Goal: Information Seeking & Learning: Learn about a topic

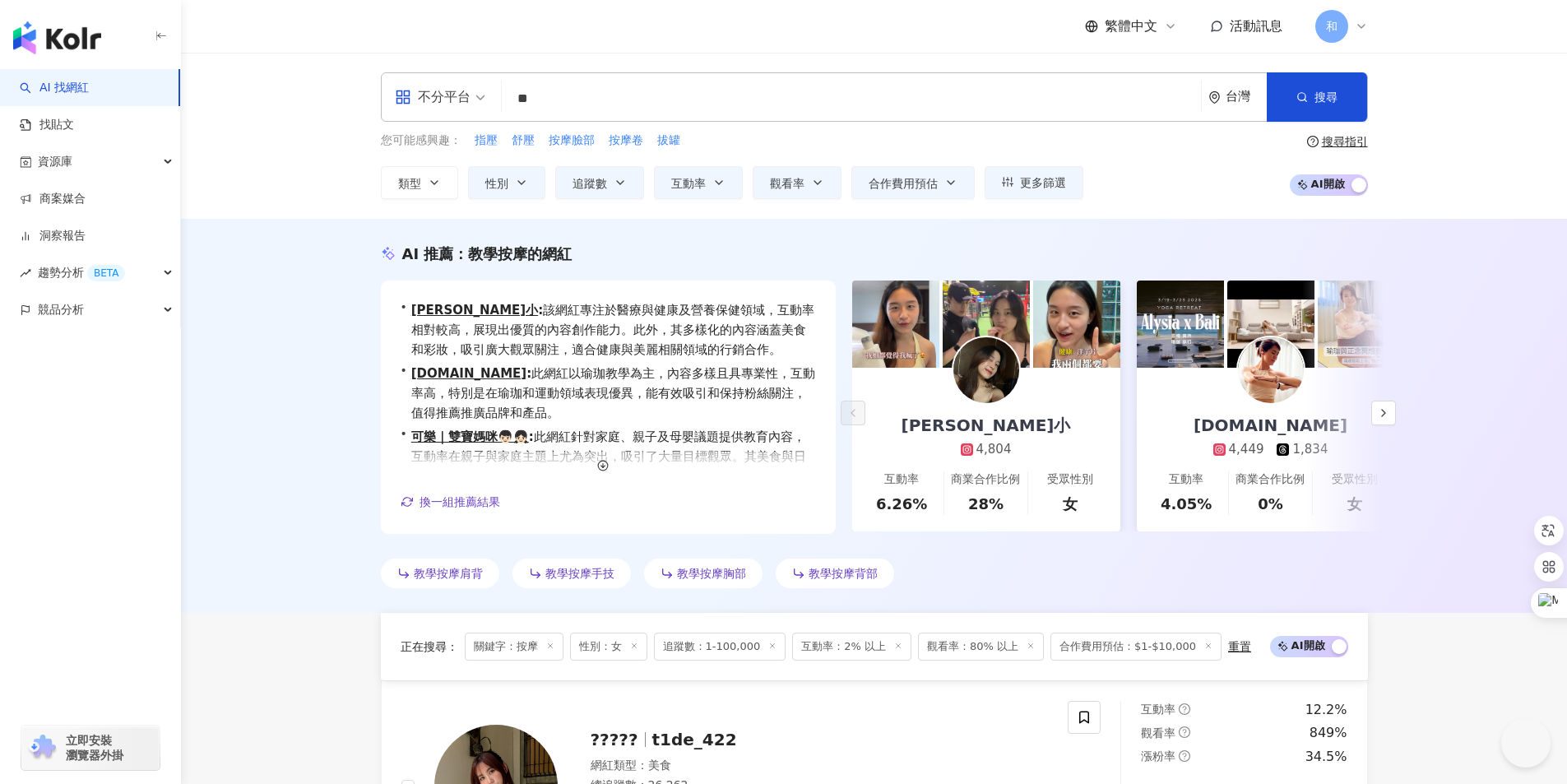
scroll to position [3177, 0]
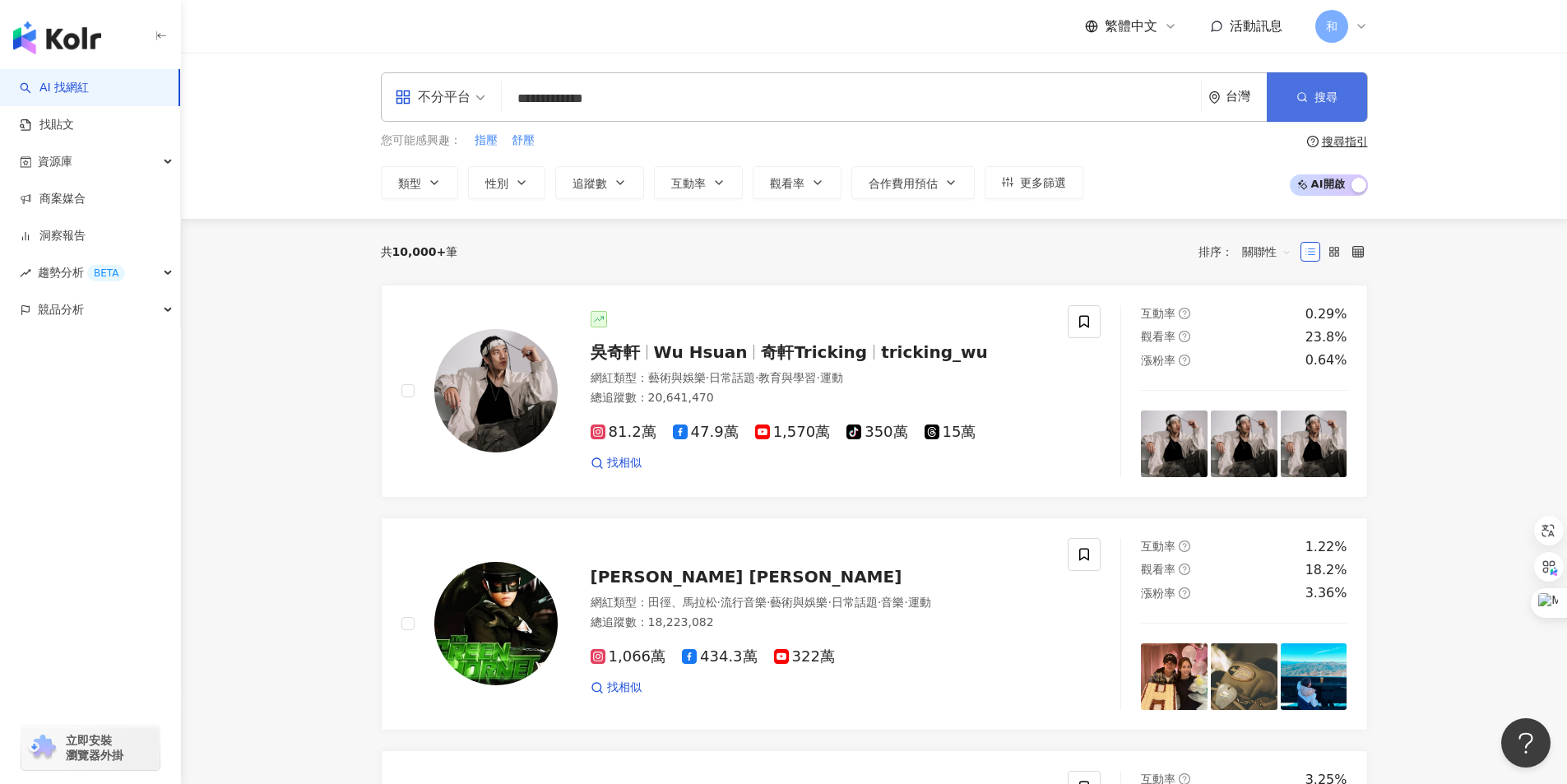
click at [1313, 94] on button "搜尋" at bounding box center [1317, 97] width 101 height 49
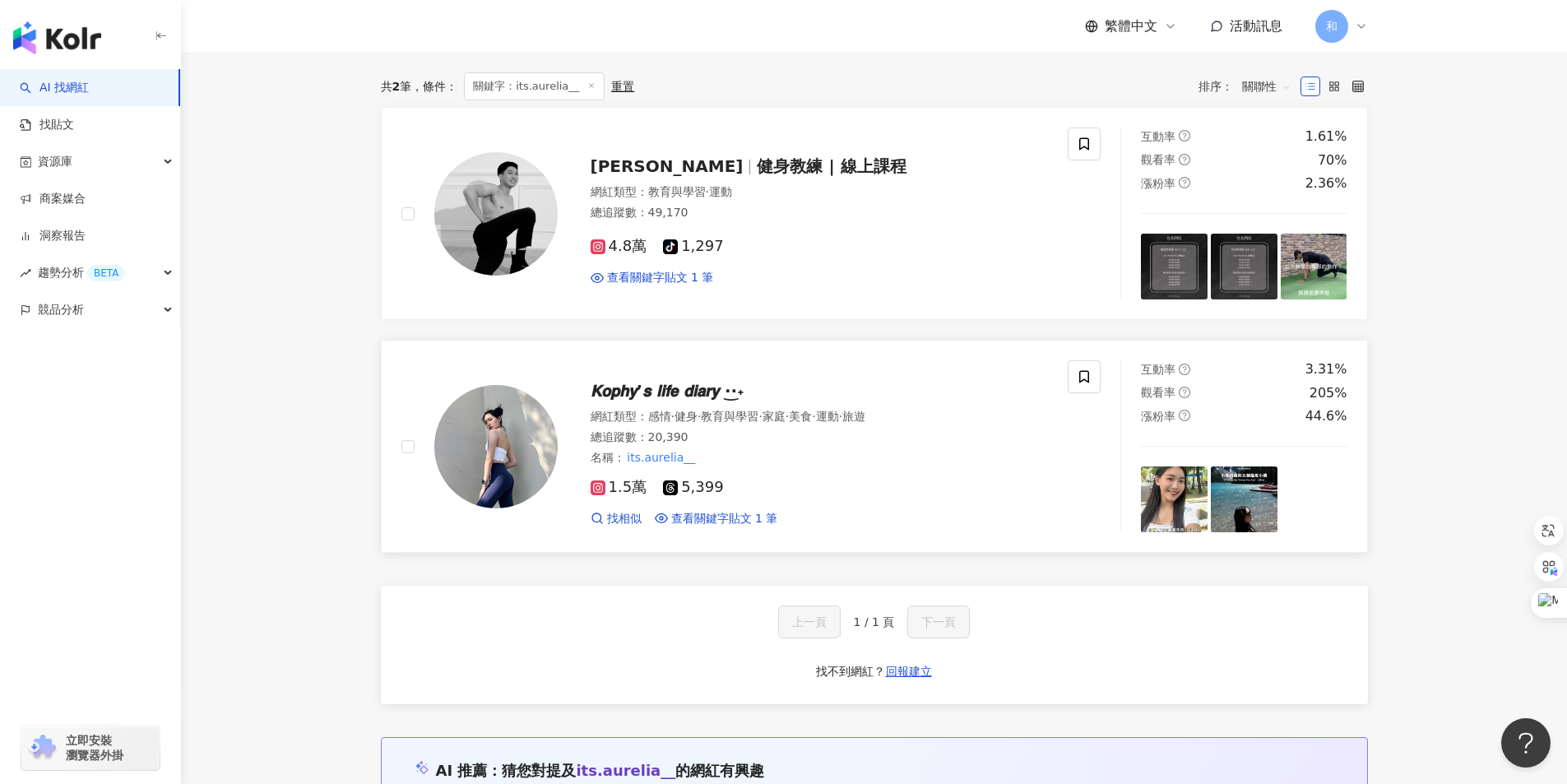
scroll to position [246, 0]
click at [646, 393] on span "𝙆𝙤𝙥𝙝𝙮’𝙨 𝙡𝙞𝙛𝙚 𝙙𝙞𝙖𝙧𝙮 ·͜·˖" at bounding box center [667, 389] width 154 height 19
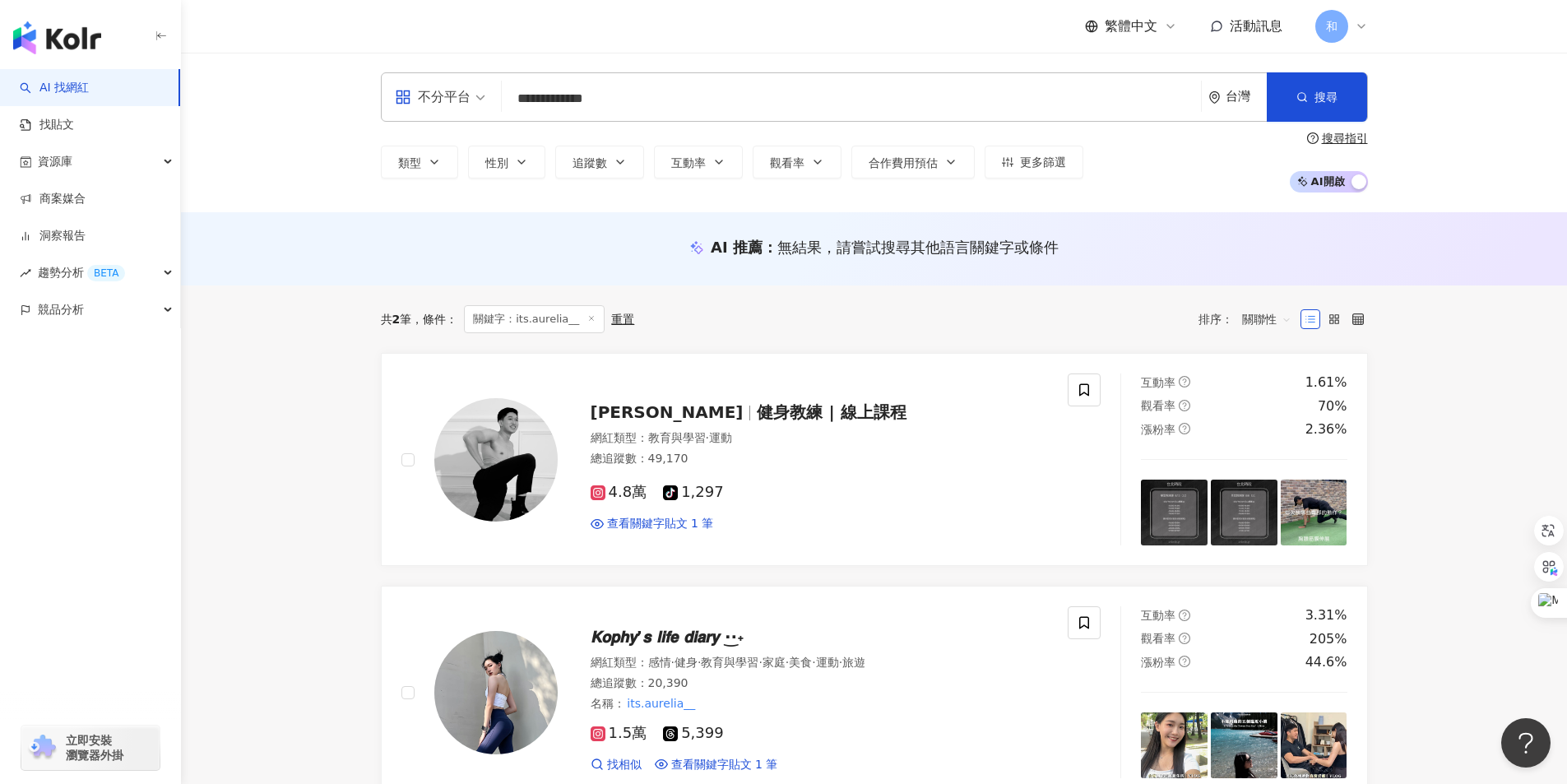
drag, startPoint x: 625, startPoint y: 103, endPoint x: 492, endPoint y: 102, distance: 133.0
click at [492, 102] on div "**********" at bounding box center [875, 97] width 988 height 49
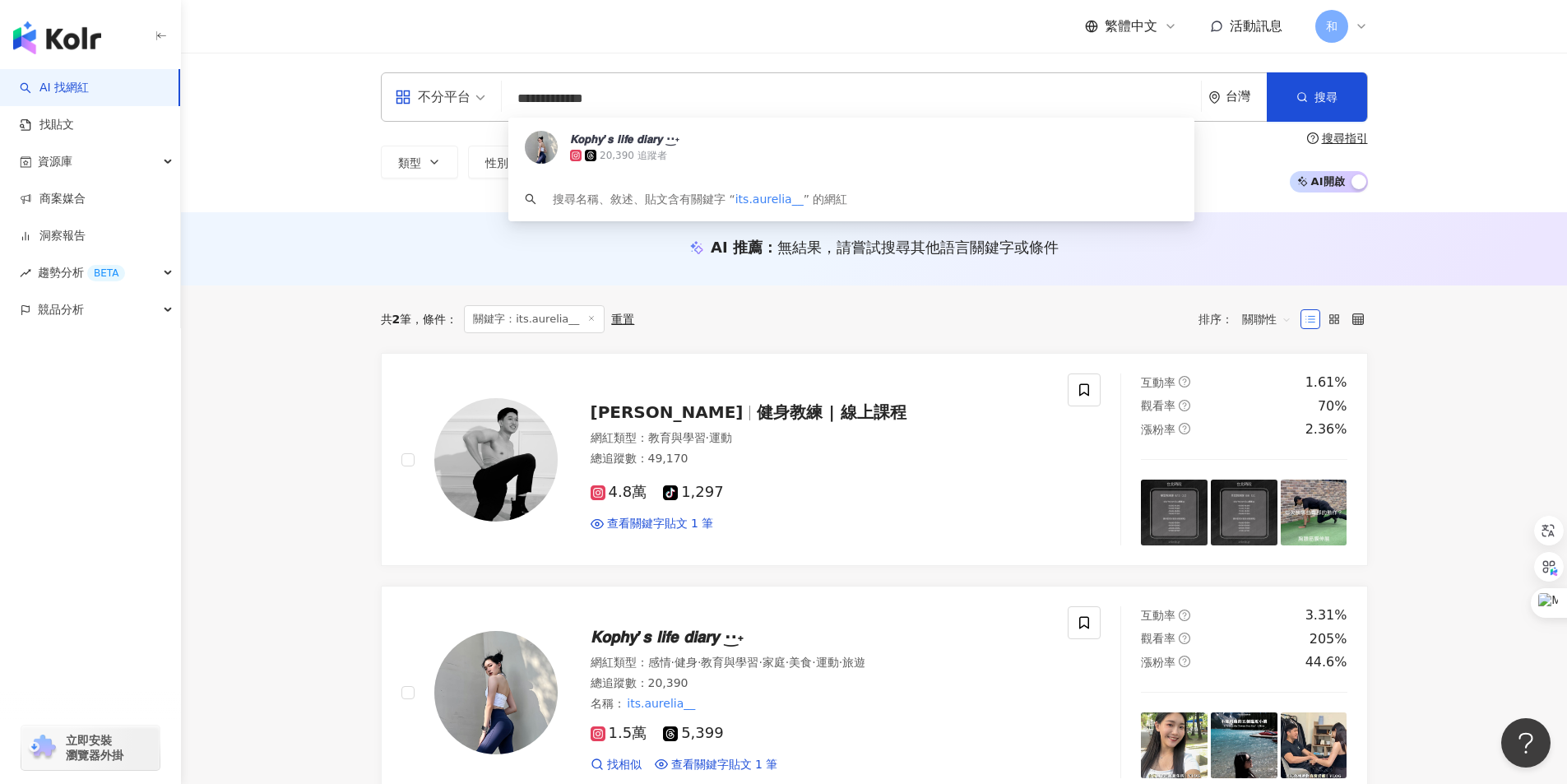
paste input "**"
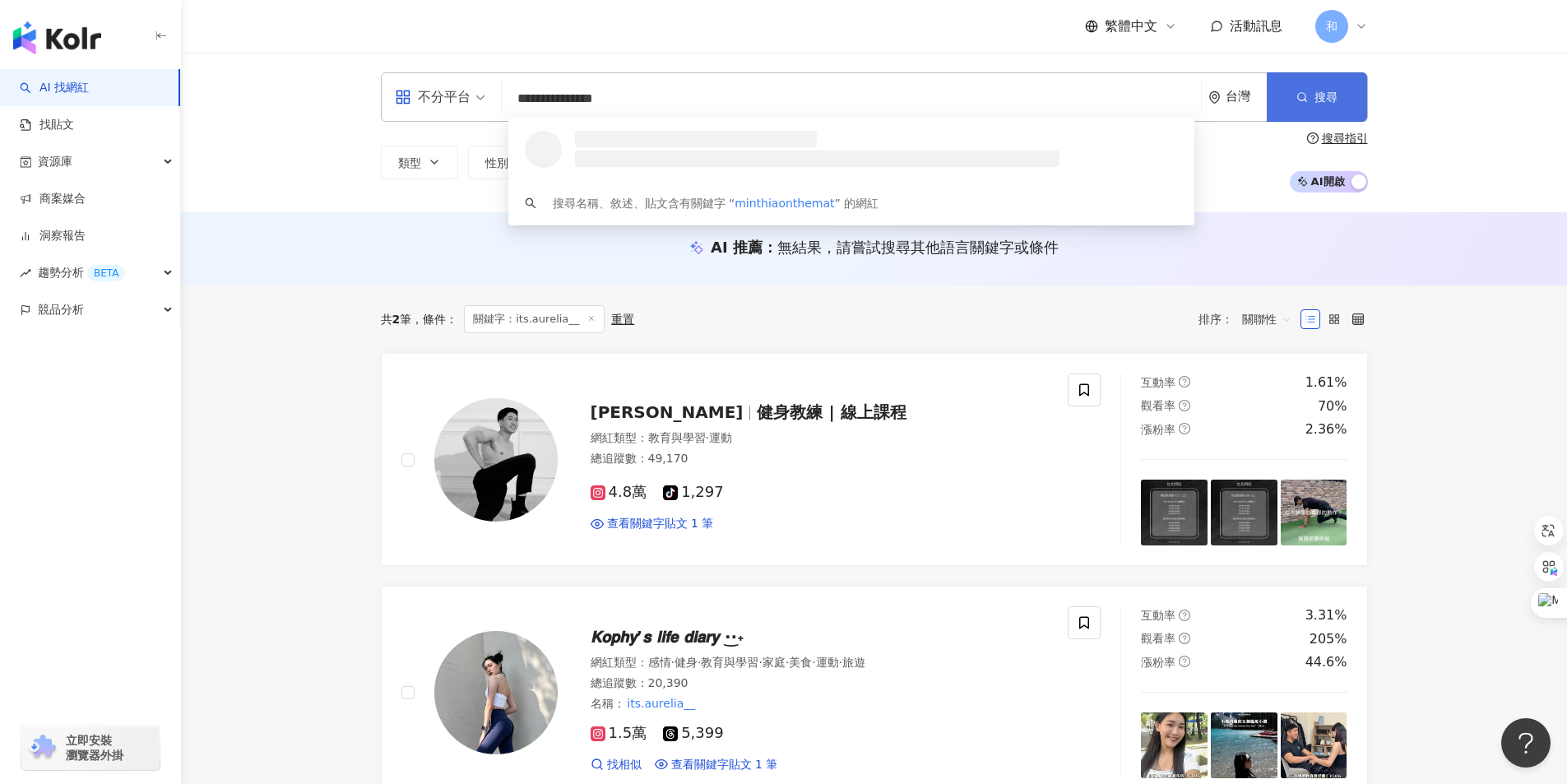
type input "**********"
click at [1307, 97] on icon "button" at bounding box center [1303, 97] width 12 height 12
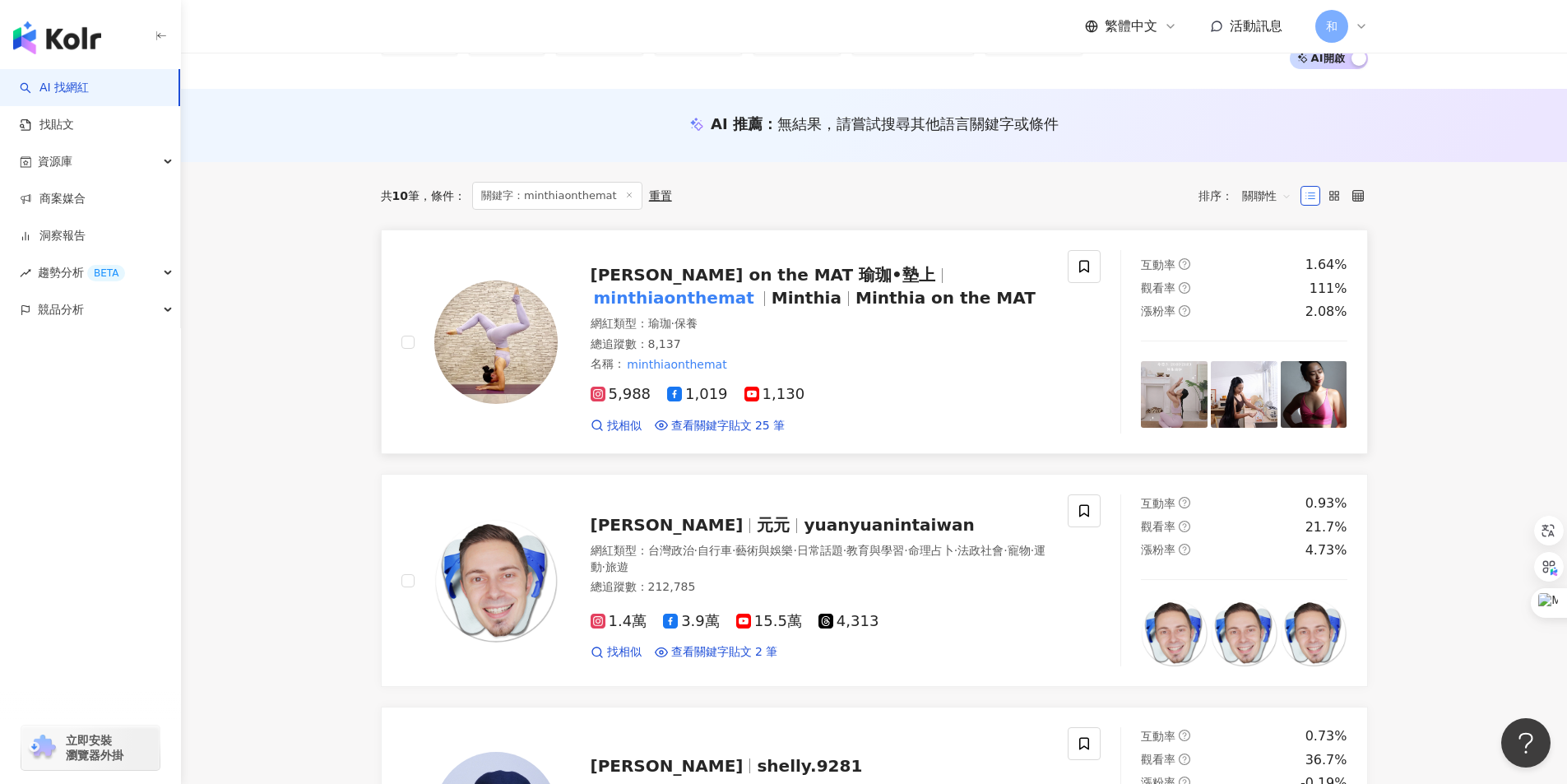
scroll to position [164, 0]
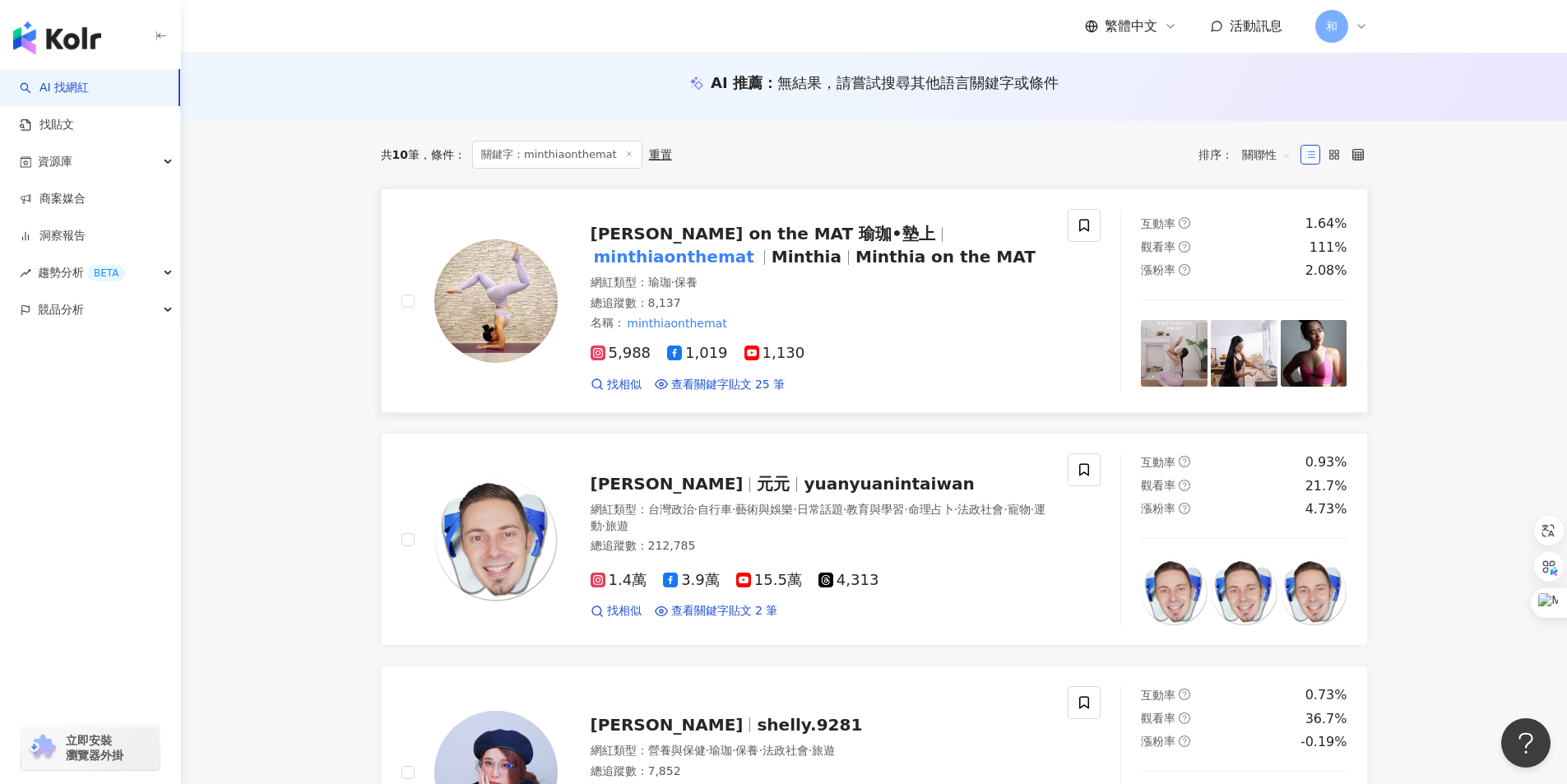
click at [734, 232] on span "Minthia on the MAT 瑜珈•墊上" at bounding box center [762, 233] width 345 height 19
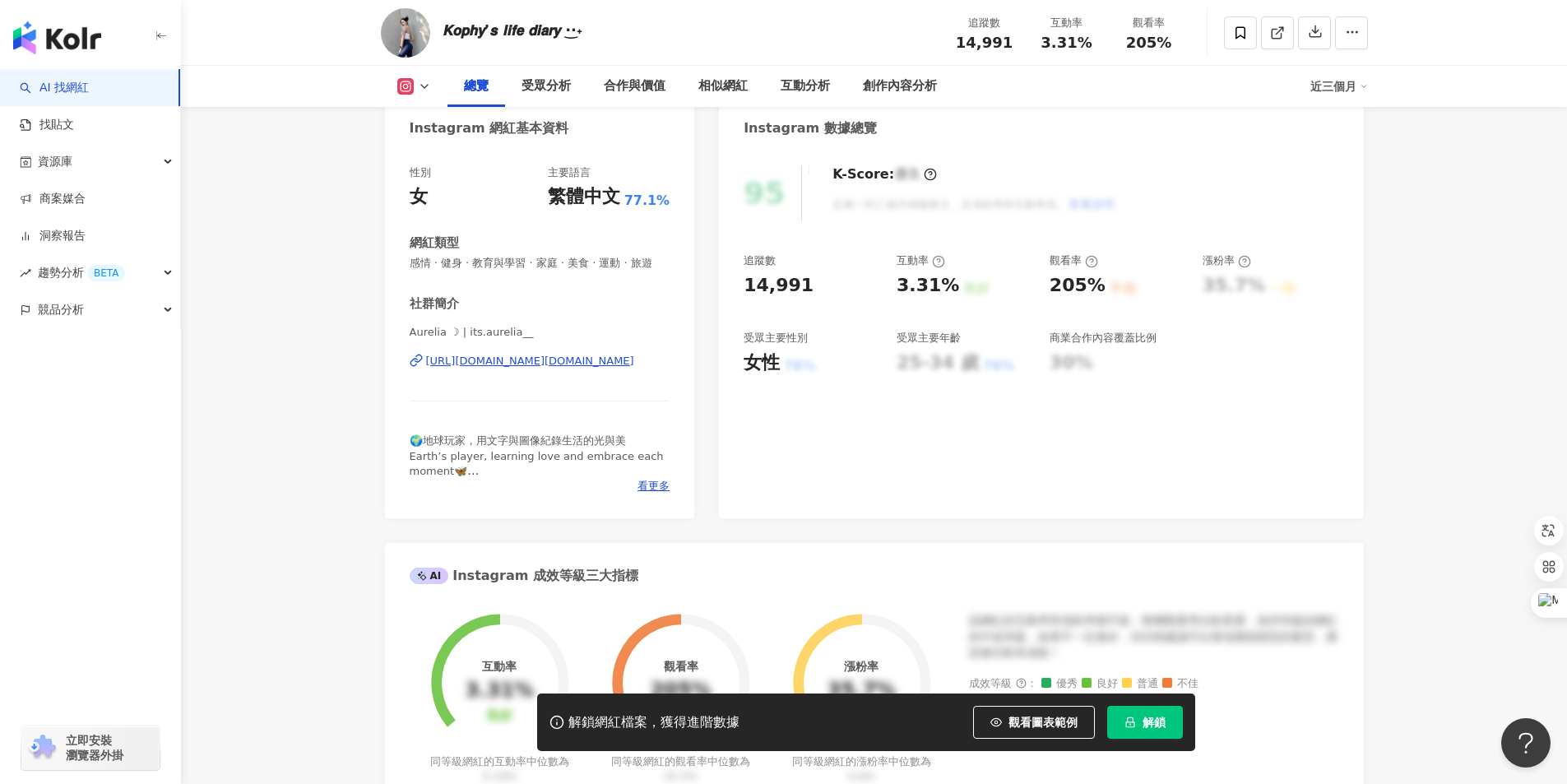
click at [951, 284] on div "3.31% 良好" at bounding box center [965, 285] width 136 height 25
drag, startPoint x: 1048, startPoint y: 284, endPoint x: 1101, endPoint y: 284, distance: 53.0
click at [1101, 284] on div "追蹤數 14,991 互動率 3.31% 良好 觀看率 205% 不佳 漲粉率 35.7% 一般 受眾主要性別 女性 76% 受眾主要年齡 25-34 歲 7…" at bounding box center [1041, 314] width 595 height 122
click at [423, 84] on icon at bounding box center [424, 86] width 14 height 14
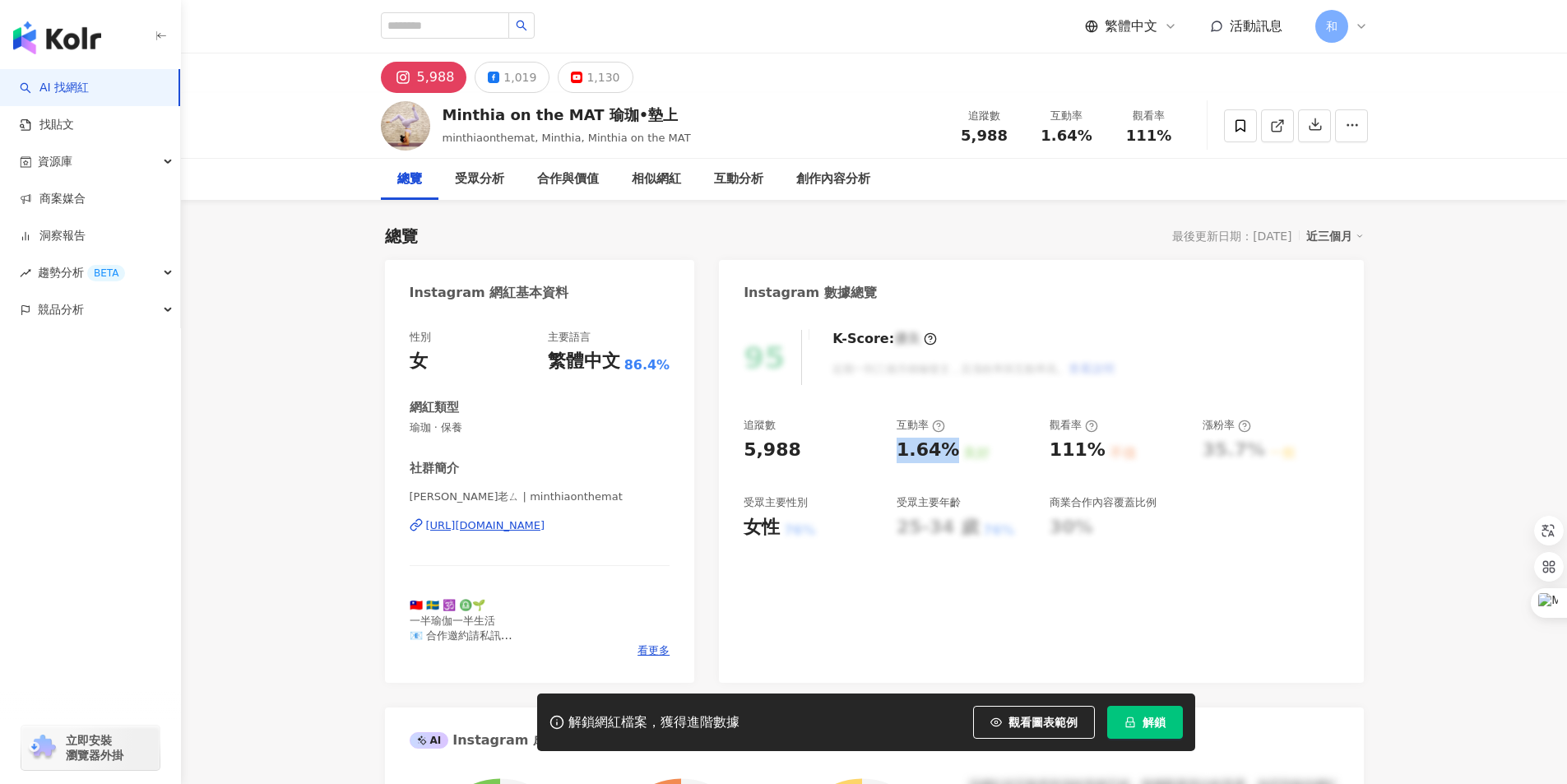
click at [946, 448] on div "1.64%" at bounding box center [928, 450] width 63 height 25
drag, startPoint x: 1050, startPoint y: 449, endPoint x: 1093, endPoint y: 450, distance: 43.0
click at [1093, 450] on div "111%" at bounding box center [1077, 450] width 56 height 25
copy div "111%"
